Goal: Task Accomplishment & Management: Manage account settings

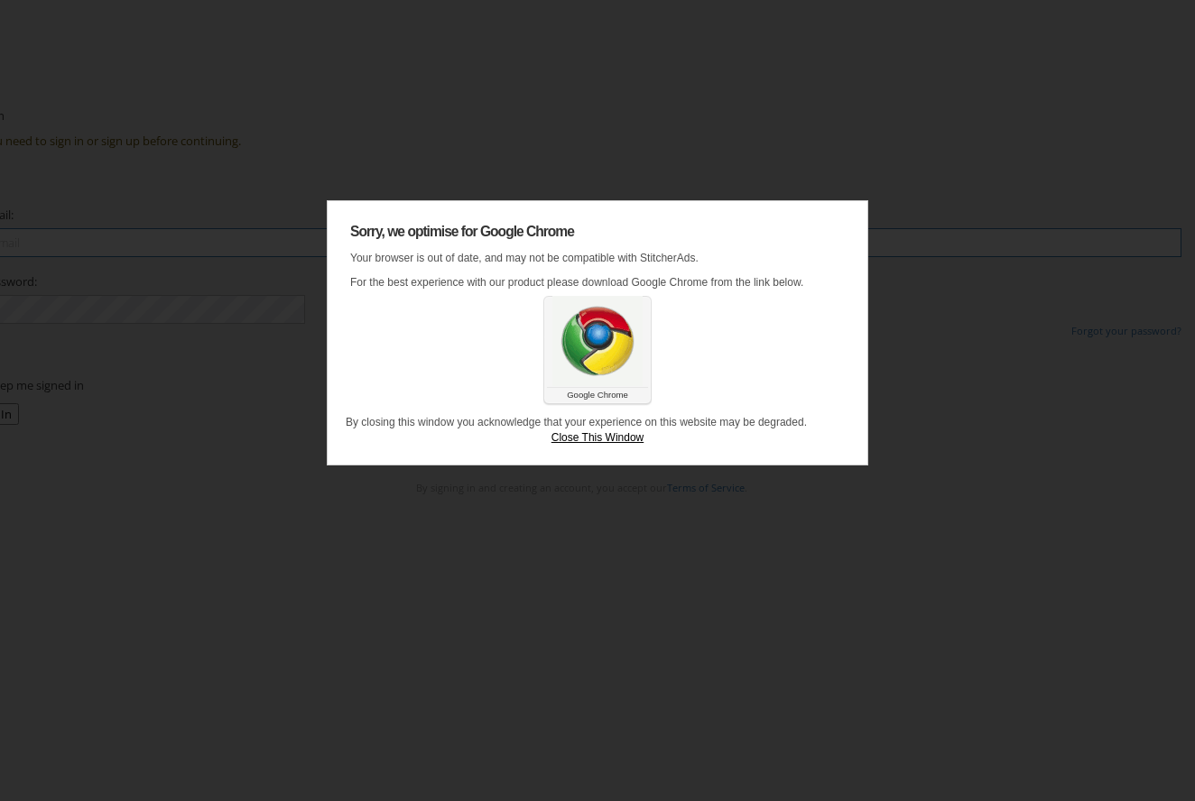
type input "bernard.thompson@kargo.com"
click at [622, 446] on link "Close This Window" at bounding box center [598, 437] width 504 height 15
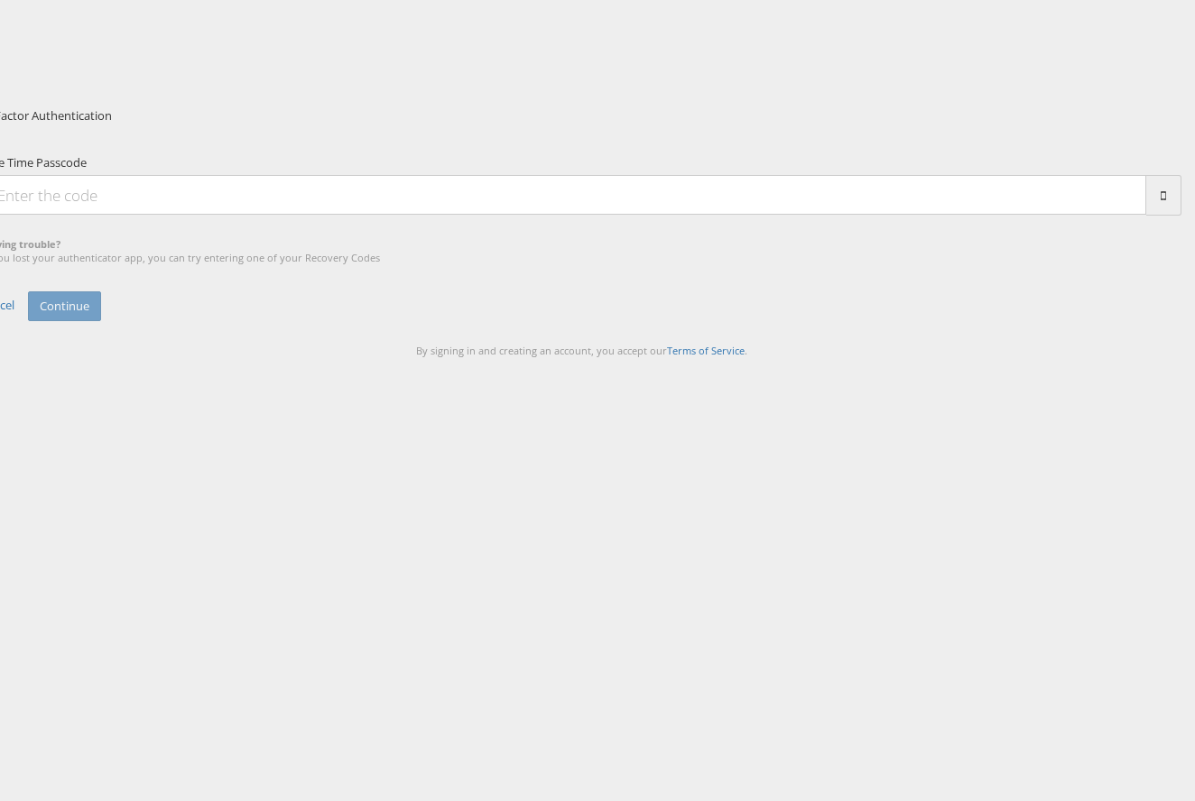
scroll to position [42, 0]
click at [531, 215] on input "One Time Passcode" at bounding box center [564, 195] width 1164 height 40
type input "875366"
click at [101, 321] on button "Continue" at bounding box center [64, 306] width 73 height 30
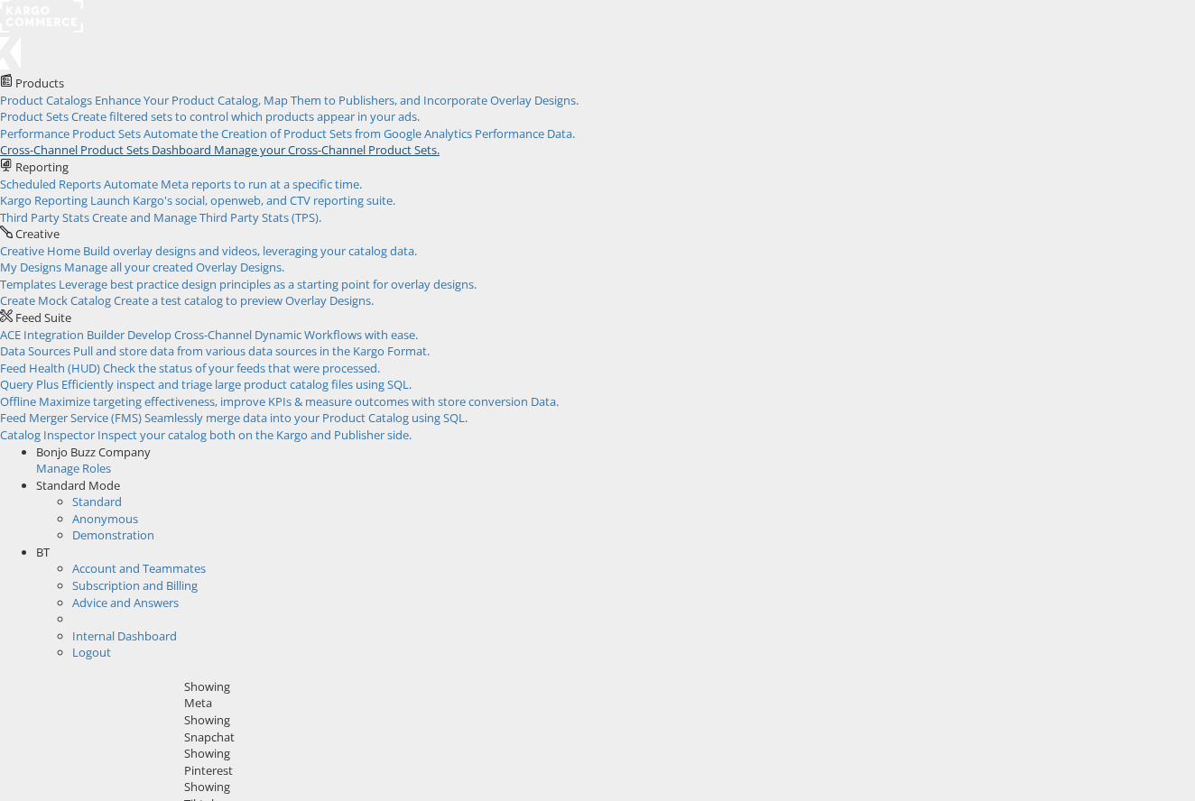
click at [390, 158] on span "Manage your Cross-Channel Product Sets." at bounding box center [327, 150] width 226 height 16
